Goal: Task Accomplishment & Management: Manage account settings

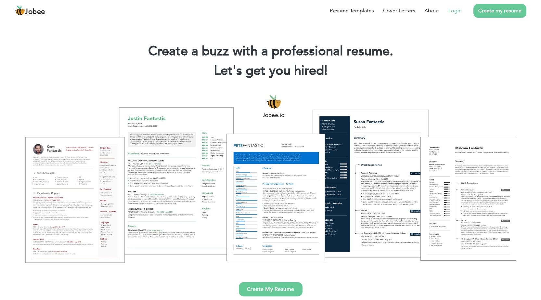
click at [454, 11] on link "Login" at bounding box center [454, 11] width 13 height 8
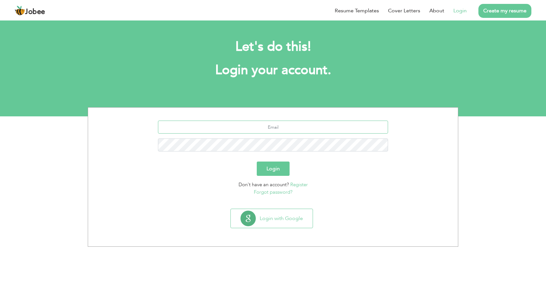
click at [277, 128] on input "text" at bounding box center [273, 127] width 230 height 13
type input "[EMAIL_ADDRESS][DOMAIN_NAME]"
click at [274, 168] on button "Login" at bounding box center [273, 169] width 33 height 14
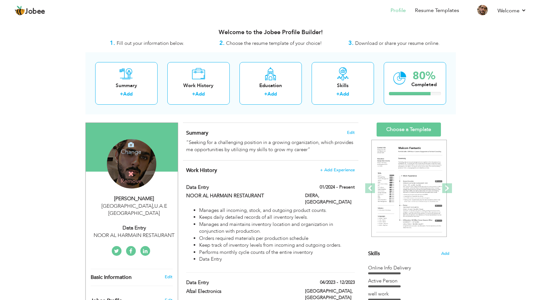
click at [132, 148] on icon at bounding box center [131, 145] width 6 height 6
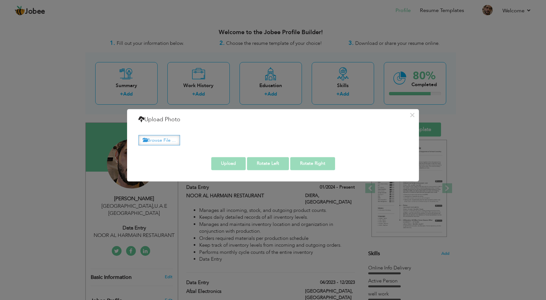
click at [171, 138] on label "Browse File ..." at bounding box center [159, 140] width 42 height 10
click at [0, 0] on input "Browse File ..." at bounding box center [0, 0] width 0 height 0
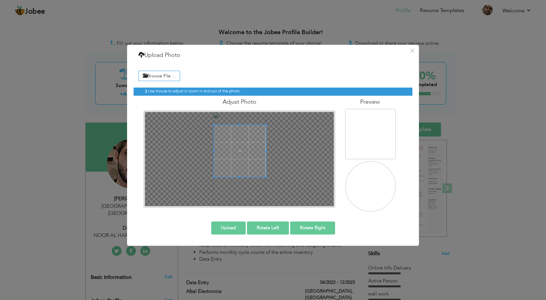
click at [247, 143] on span at bounding box center [240, 151] width 52 height 52
click at [247, 141] on span at bounding box center [240, 151] width 52 height 52
click at [248, 139] on span at bounding box center [240, 148] width 52 height 52
click at [248, 150] on span at bounding box center [240, 154] width 52 height 52
click at [232, 228] on button "Upload" at bounding box center [228, 227] width 34 height 13
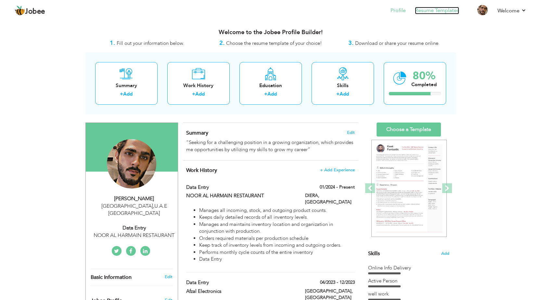
click at [450, 11] on link "Resume Templates" at bounding box center [437, 10] width 44 height 7
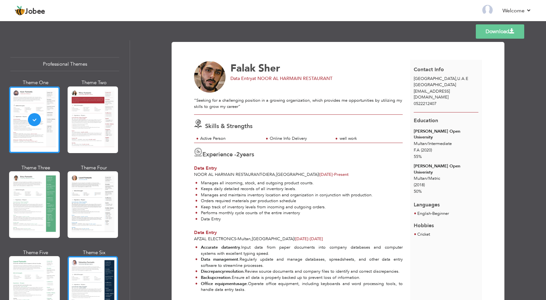
click at [99, 275] on div at bounding box center [93, 289] width 51 height 67
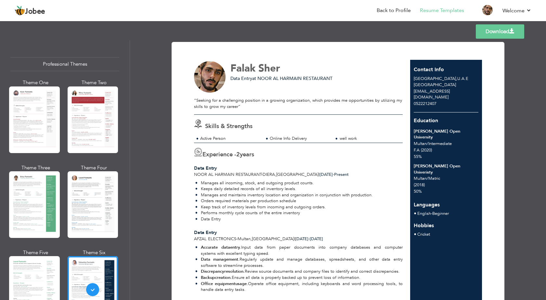
click at [495, 30] on link "Download" at bounding box center [500, 31] width 48 height 14
